Goal: Obtain resource: Obtain resource

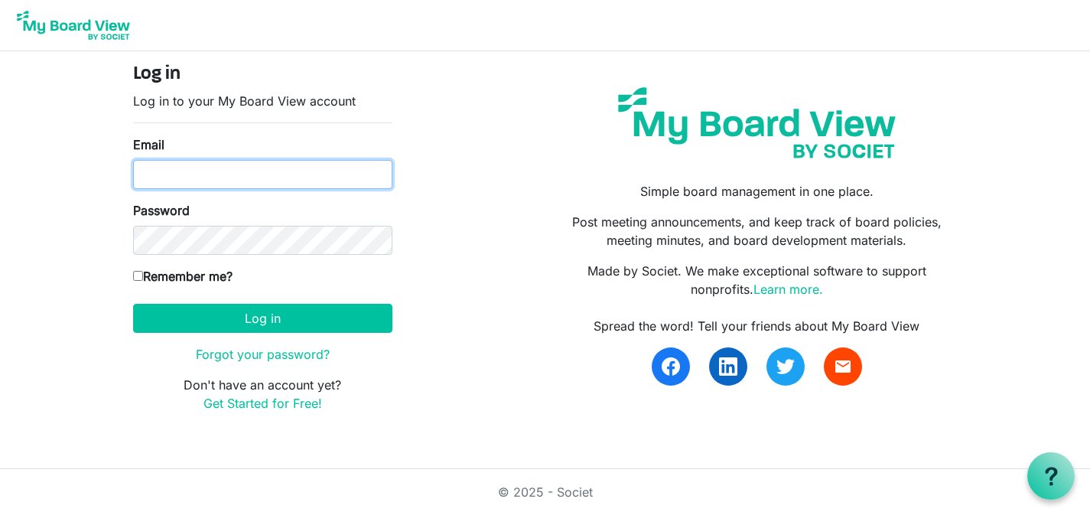
click at [343, 176] on input "Email" at bounding box center [262, 174] width 259 height 29
type input "jacqui@artfulcleveland.org"
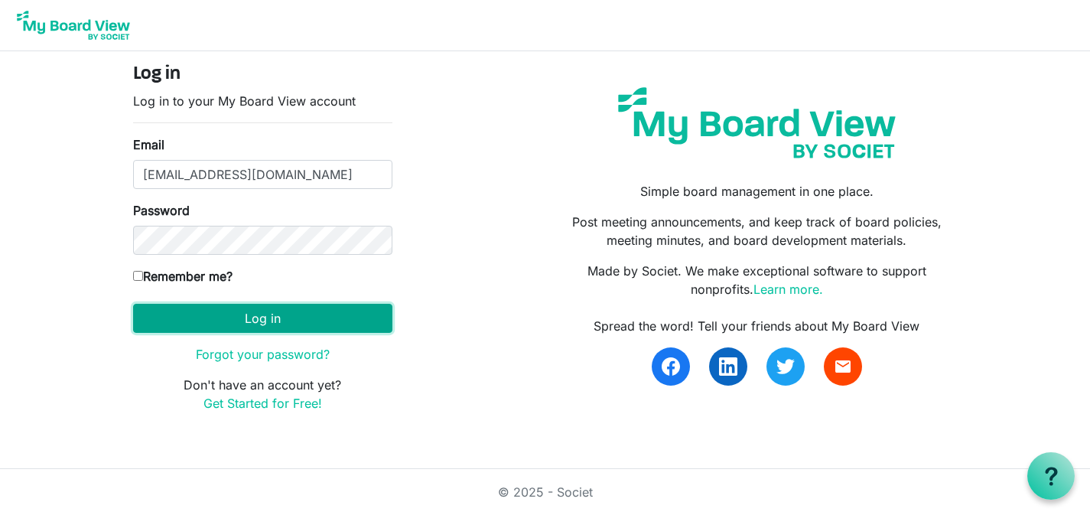
click at [274, 321] on button "Log in" at bounding box center [262, 318] width 259 height 29
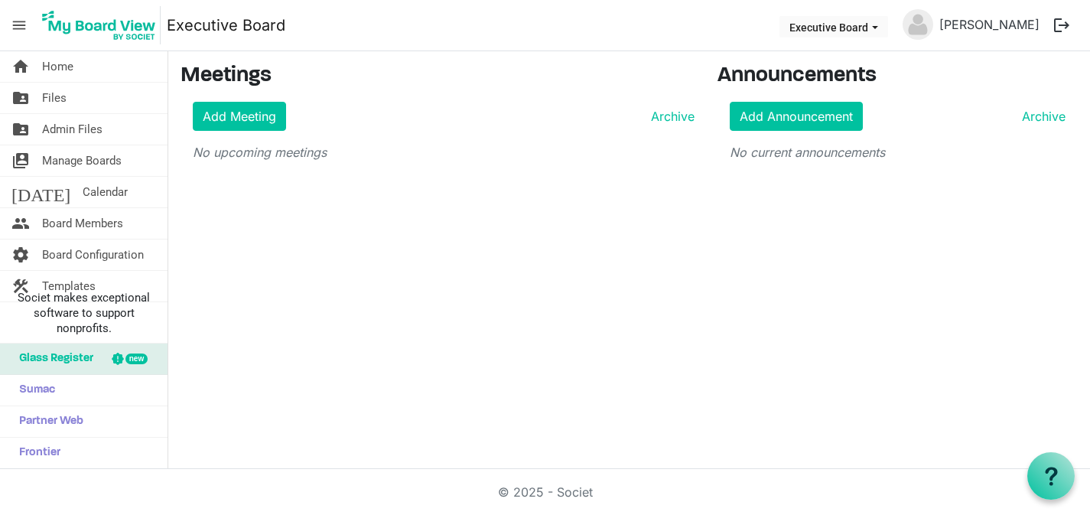
click at [19, 22] on span "menu" at bounding box center [19, 25] width 29 height 29
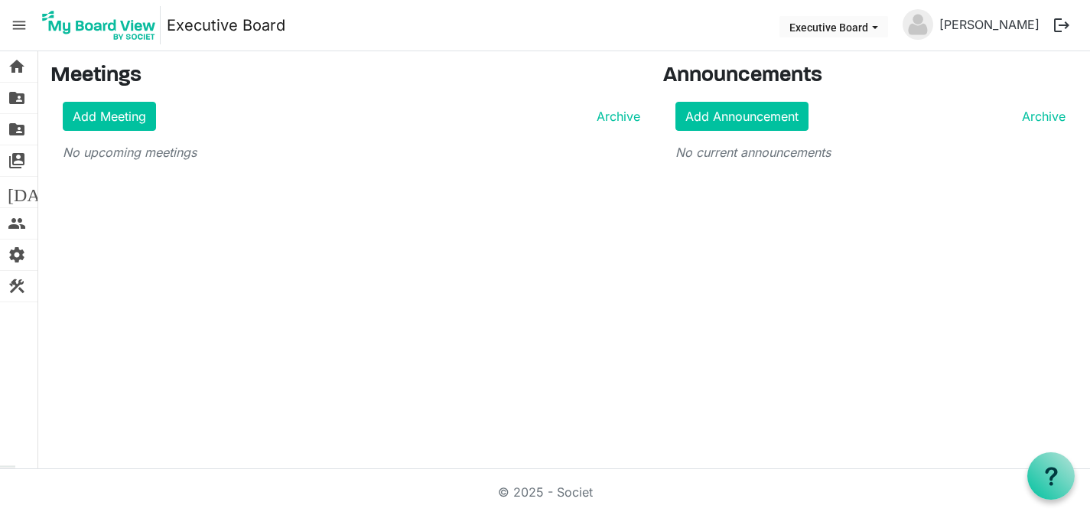
click at [19, 22] on span "menu" at bounding box center [19, 25] width 29 height 29
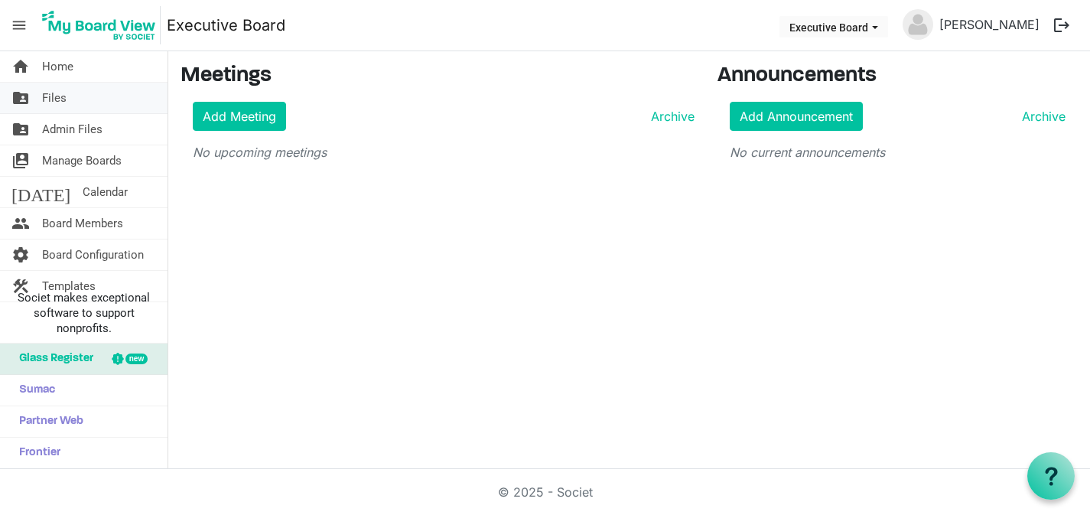
click at [53, 89] on span "Files" at bounding box center [54, 98] width 24 height 31
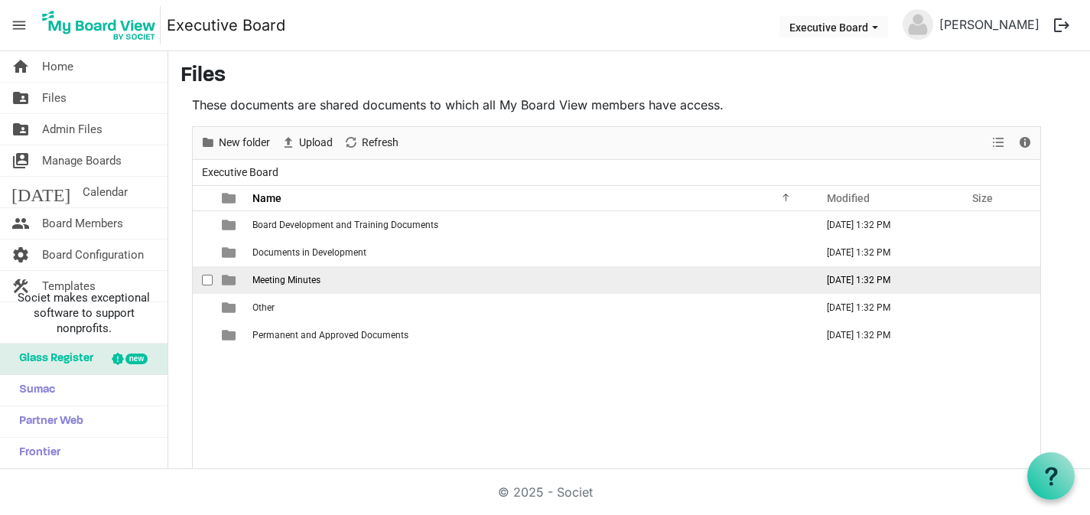
click at [383, 277] on td "Meeting Minutes" at bounding box center [529, 280] width 563 height 28
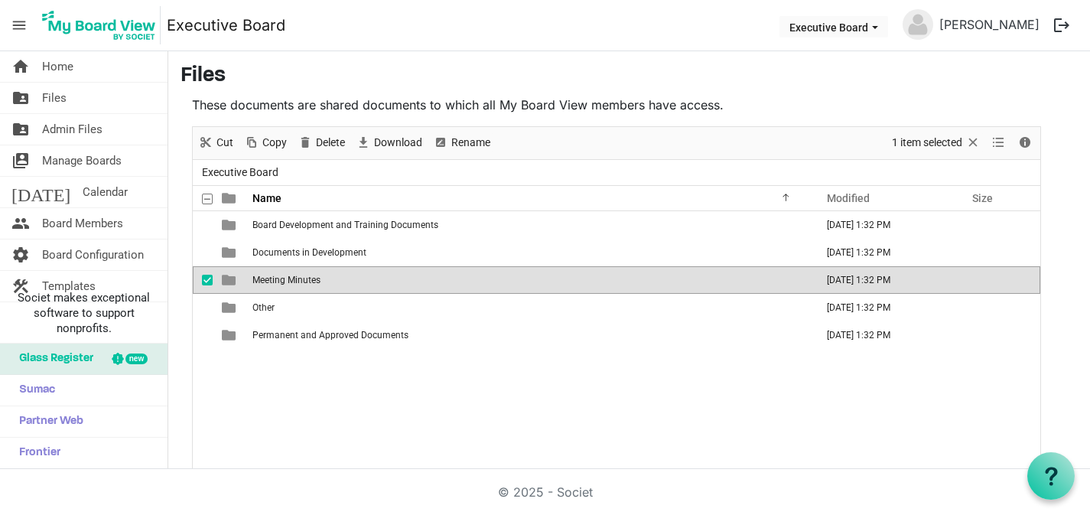
click at [309, 278] on span "Meeting Minutes" at bounding box center [286, 280] width 68 height 11
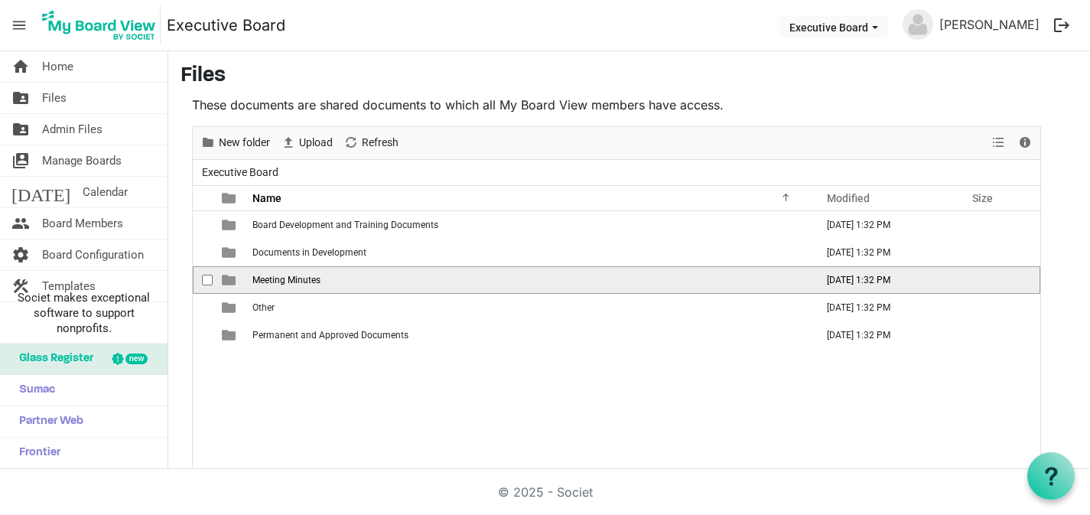
click at [309, 278] on span "Meeting Minutes" at bounding box center [286, 280] width 68 height 11
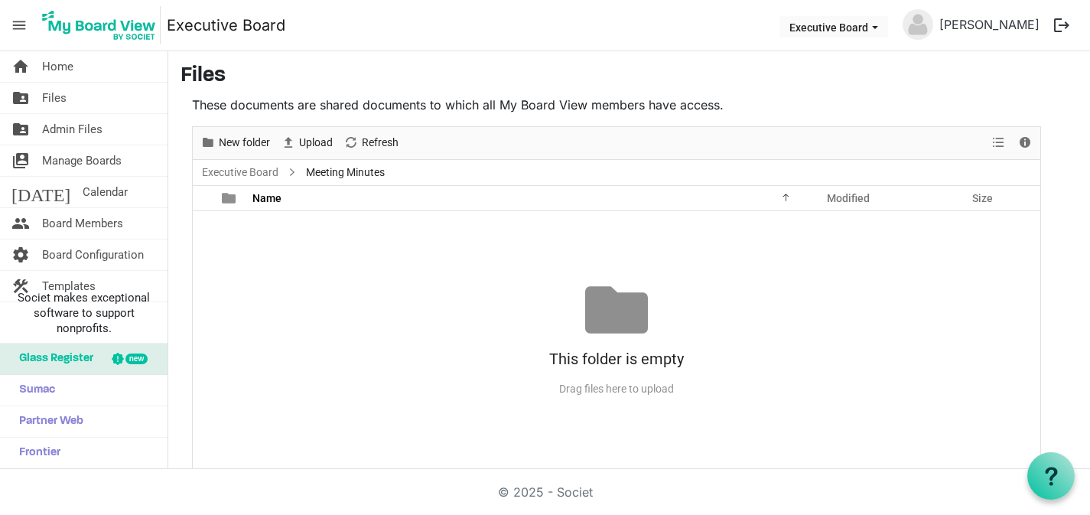
click at [120, 26] on img at bounding box center [98, 25] width 123 height 38
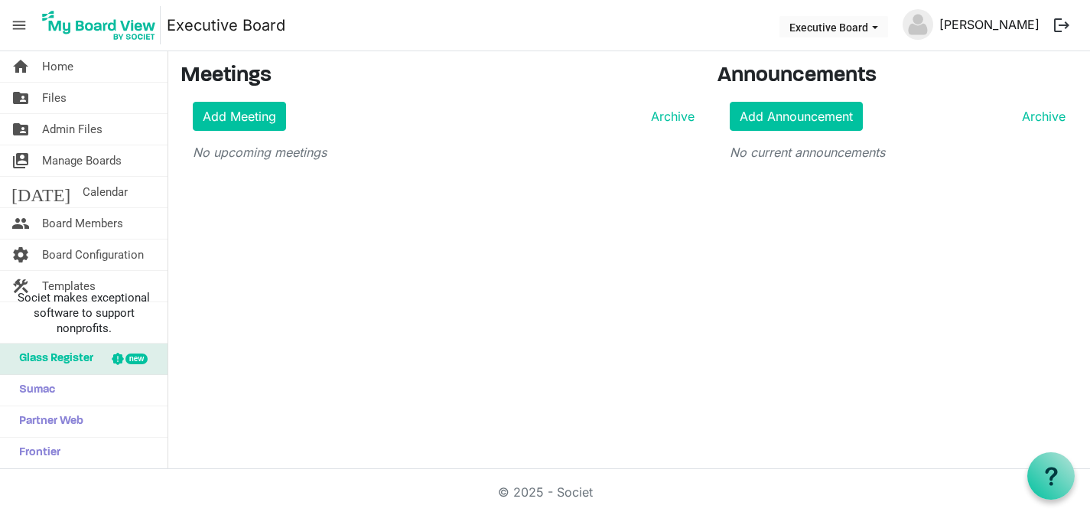
click at [989, 24] on link "[PERSON_NAME]" at bounding box center [989, 24] width 112 height 31
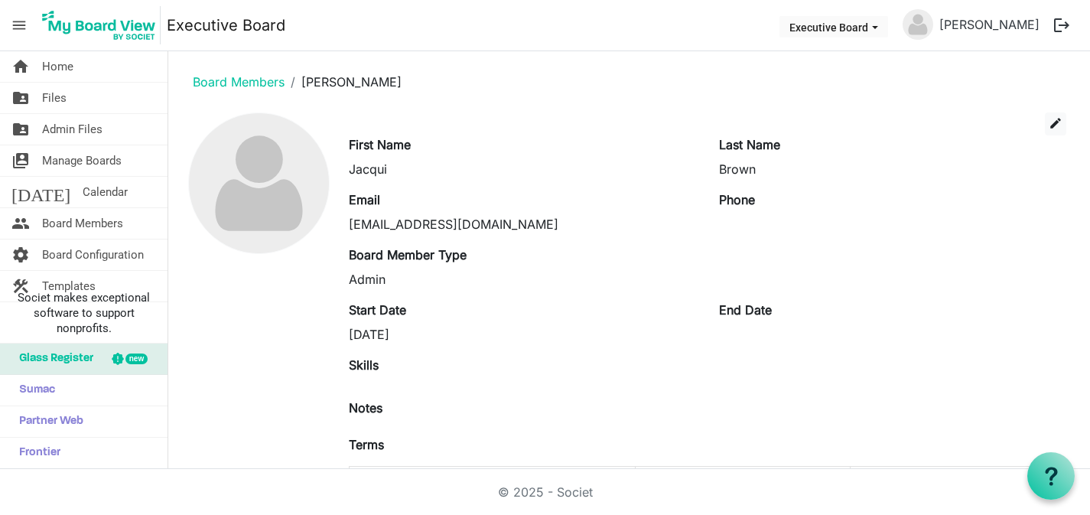
scroll to position [85, 0]
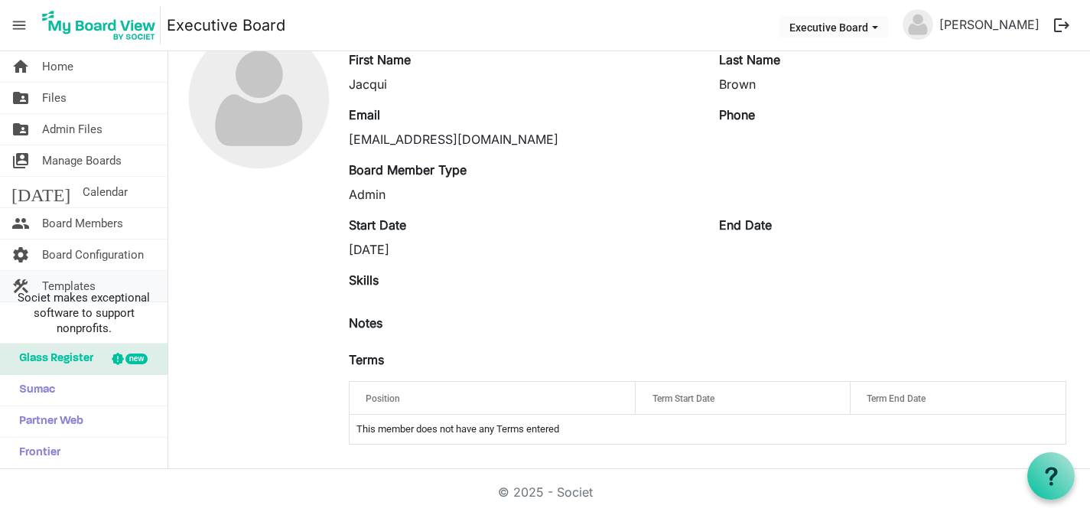
click at [69, 280] on span "Templates" at bounding box center [69, 286] width 54 height 31
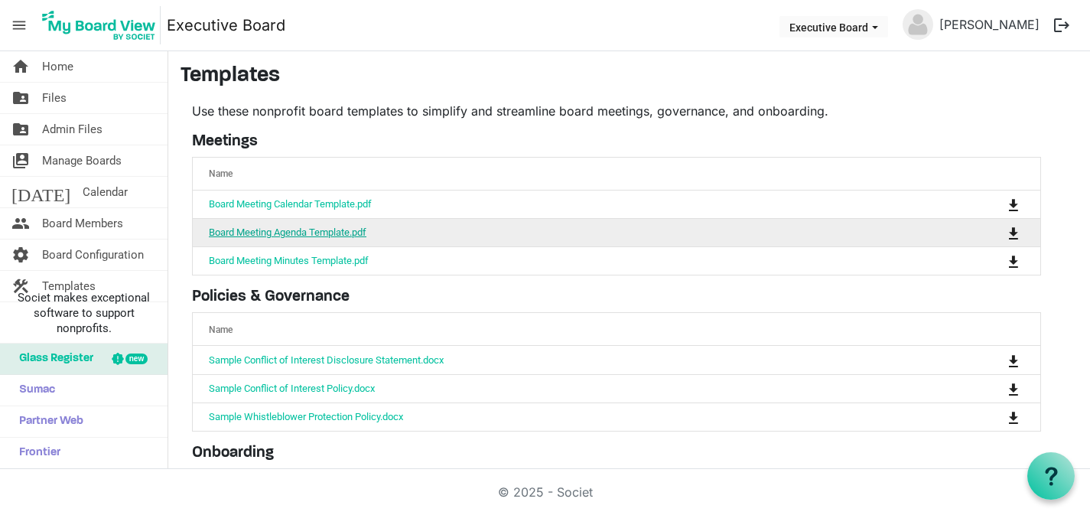
click at [339, 232] on link "Board Meeting Agenda Template.pdf" at bounding box center [288, 231] width 158 height 11
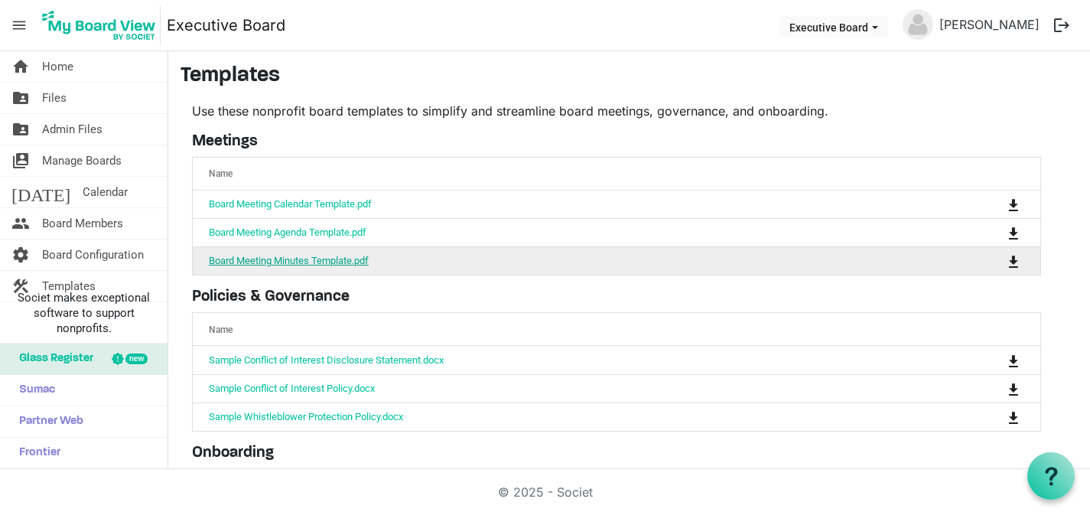
click at [338, 260] on link "Board Meeting Minutes Template.pdf" at bounding box center [289, 260] width 160 height 11
